Goal: Information Seeking & Learning: Learn about a topic

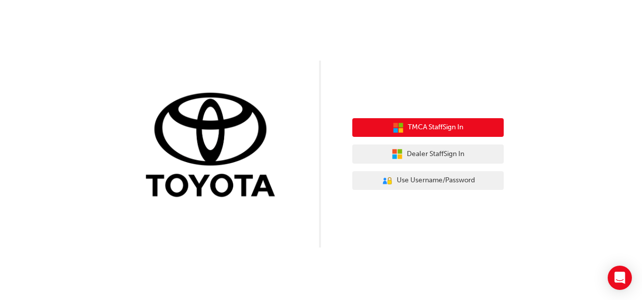
click at [425, 129] on span "TMCA Staff Sign In" at bounding box center [436, 128] width 56 height 12
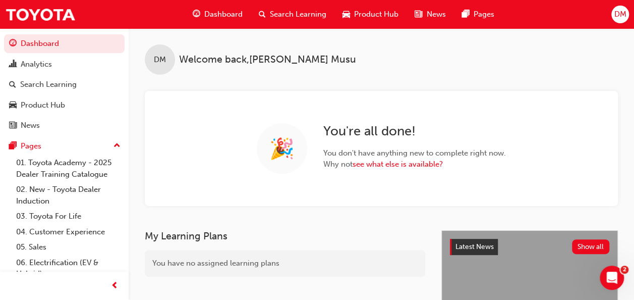
click at [273, 18] on span "Search Learning" at bounding box center [298, 15] width 57 height 12
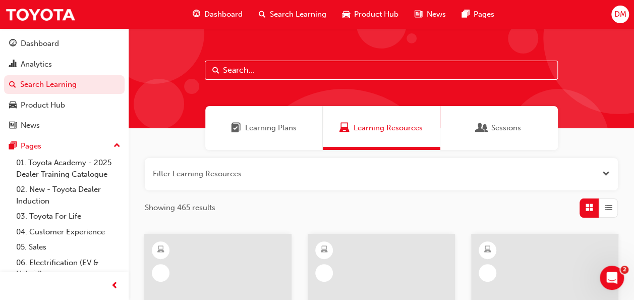
click at [256, 76] on input "text" at bounding box center [381, 70] width 353 height 19
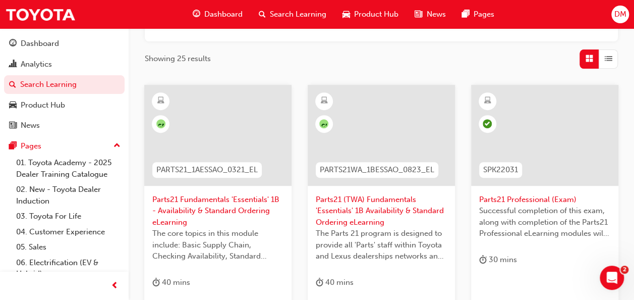
scroll to position [151, 0]
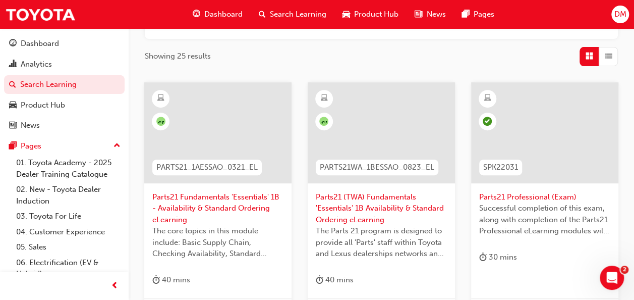
type input "parts"
click at [529, 197] on span "Parts21 Professional (Exam)" at bounding box center [544, 197] width 131 height 12
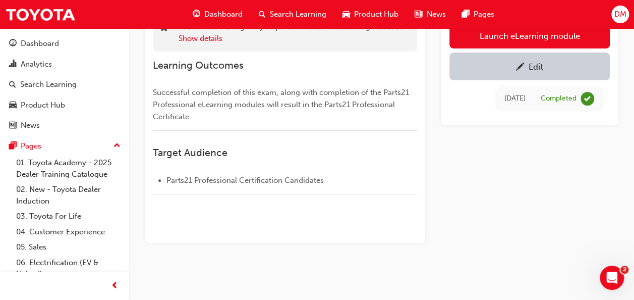
scroll to position [35, 0]
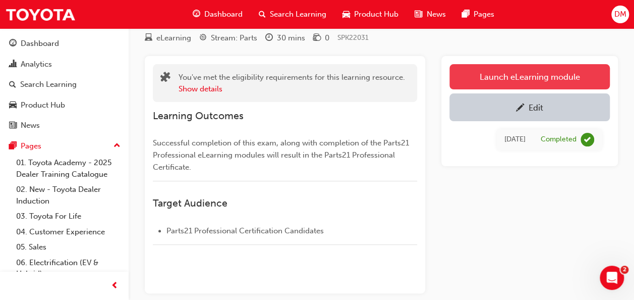
click at [505, 79] on link "Launch eLearning module" at bounding box center [530, 76] width 160 height 25
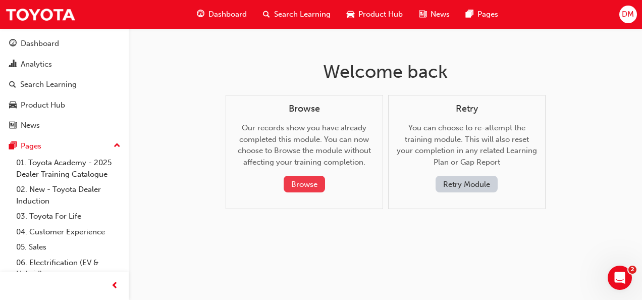
click at [307, 183] on button "Browse" at bounding box center [304, 184] width 41 height 17
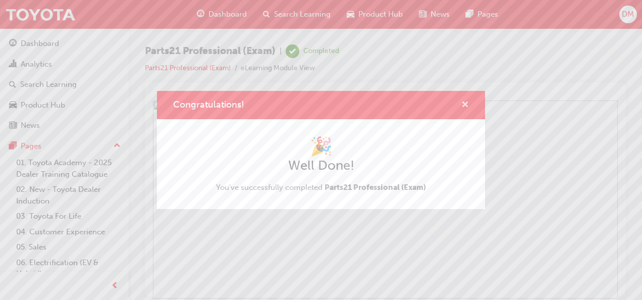
click at [464, 106] on span "cross-icon" at bounding box center [465, 105] width 8 height 9
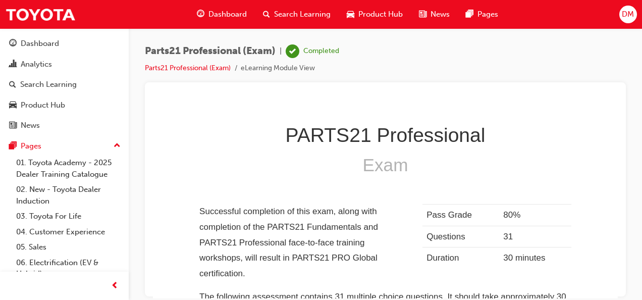
scroll to position [256, 0]
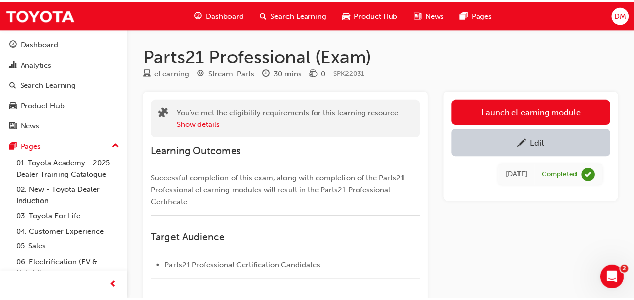
scroll to position [35, 0]
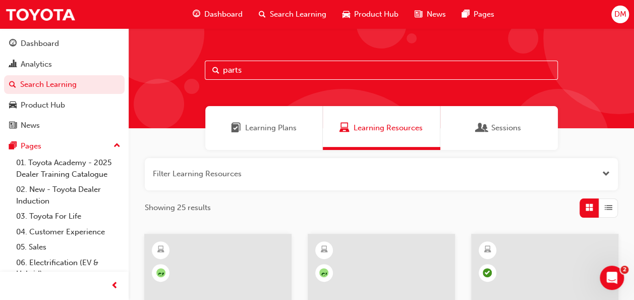
click at [255, 69] on input "parts" at bounding box center [381, 70] width 353 height 19
drag, startPoint x: 247, startPoint y: 71, endPoint x: 196, endPoint y: 64, distance: 51.4
click at [196, 64] on div "parts" at bounding box center [382, 78] width 506 height 100
type input "prof"
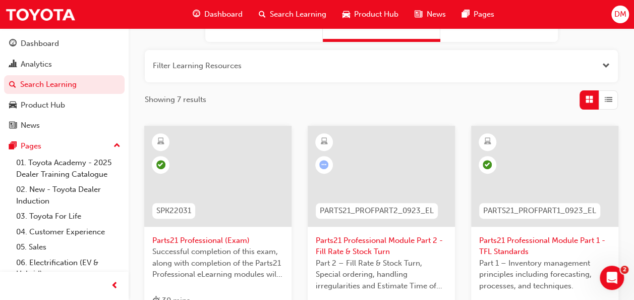
scroll to position [151, 0]
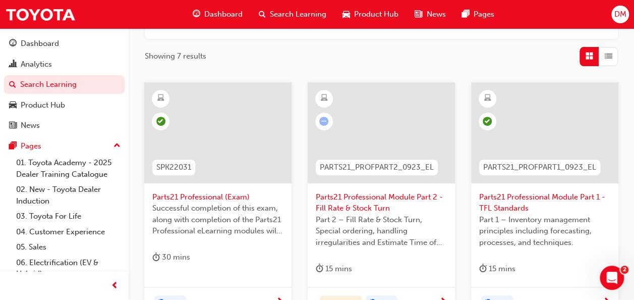
click at [539, 197] on span "Parts21 Professional Module Part 1 - TFL Standards" at bounding box center [544, 202] width 131 height 23
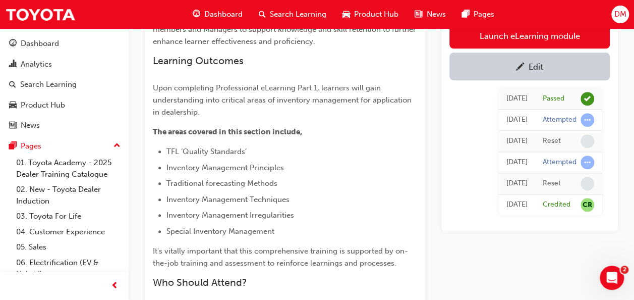
scroll to position [252, 0]
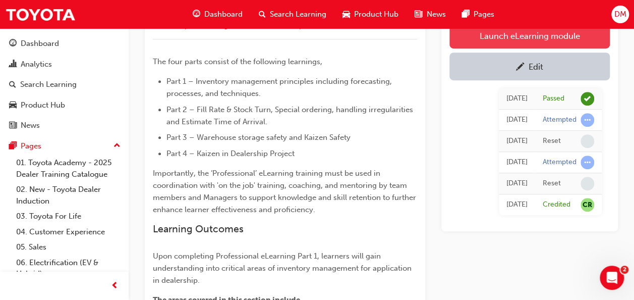
click at [529, 38] on link "Launch eLearning module" at bounding box center [530, 35] width 160 height 25
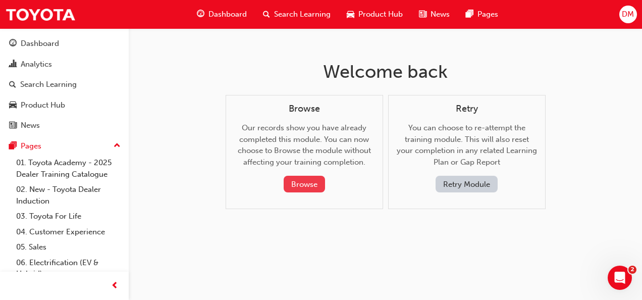
click at [300, 178] on button "Browse" at bounding box center [304, 184] width 41 height 17
